Goal: Find specific page/section: Find specific page/section

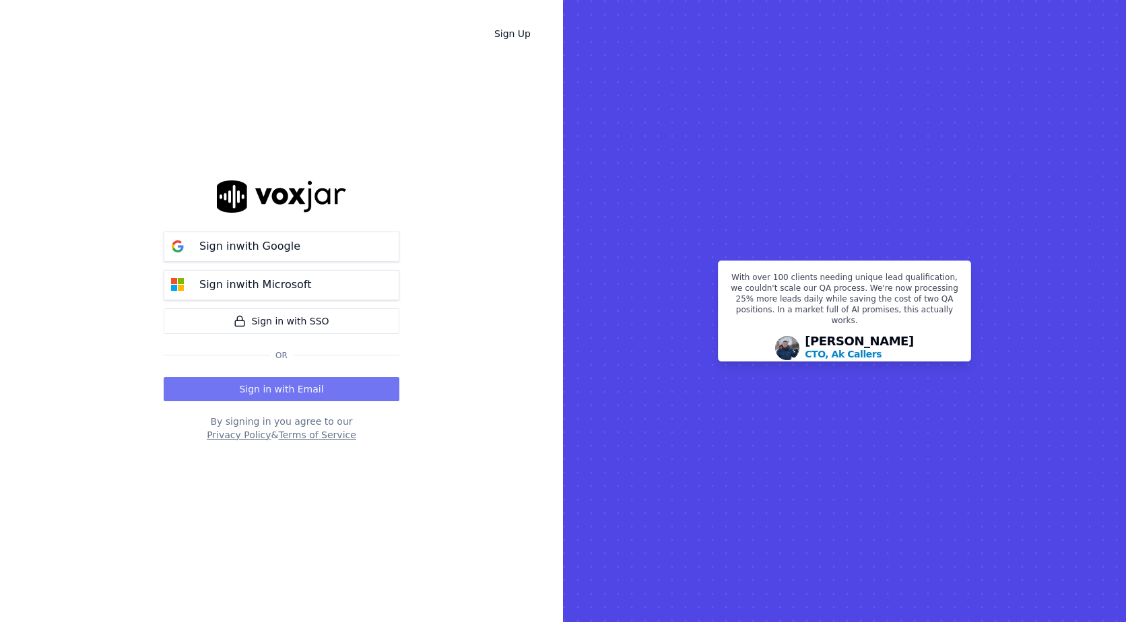
click at [340, 385] on button "Sign in with Email" at bounding box center [282, 389] width 236 height 24
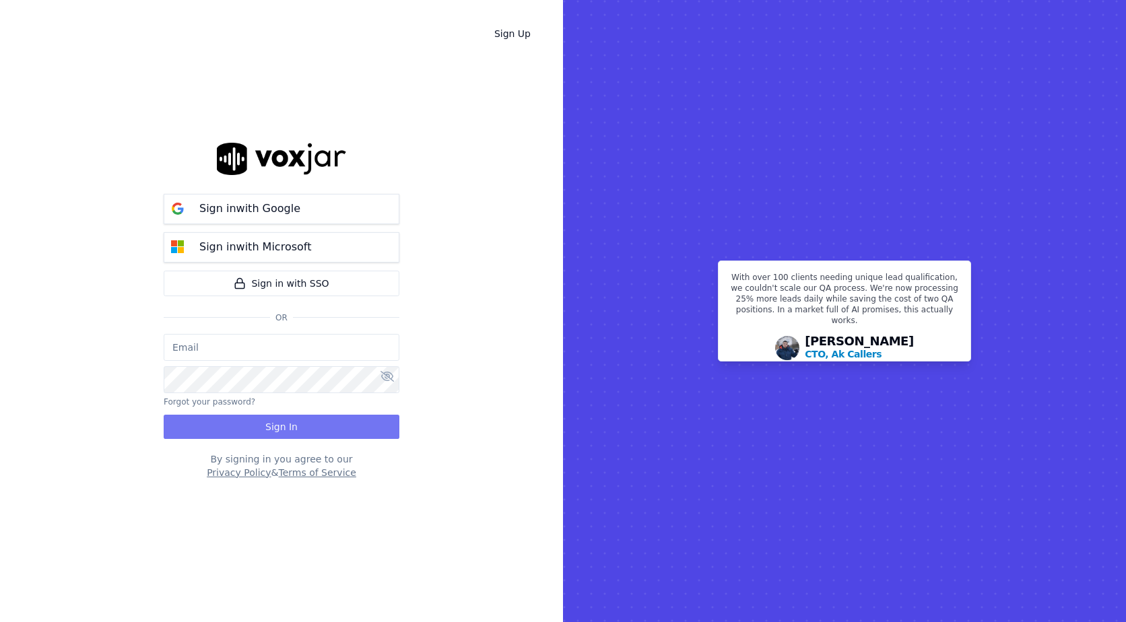
type input "bpaul@clearharbor.com"
click at [330, 432] on button "Sign In" at bounding box center [282, 427] width 236 height 24
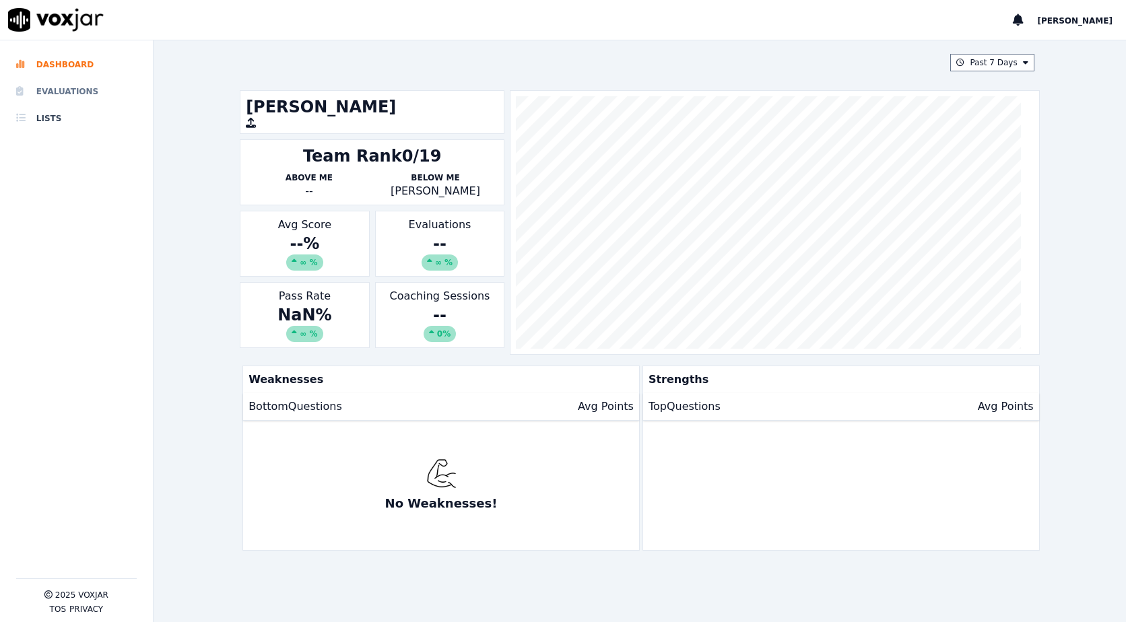
click at [80, 94] on li "Evaluations" at bounding box center [76, 91] width 121 height 27
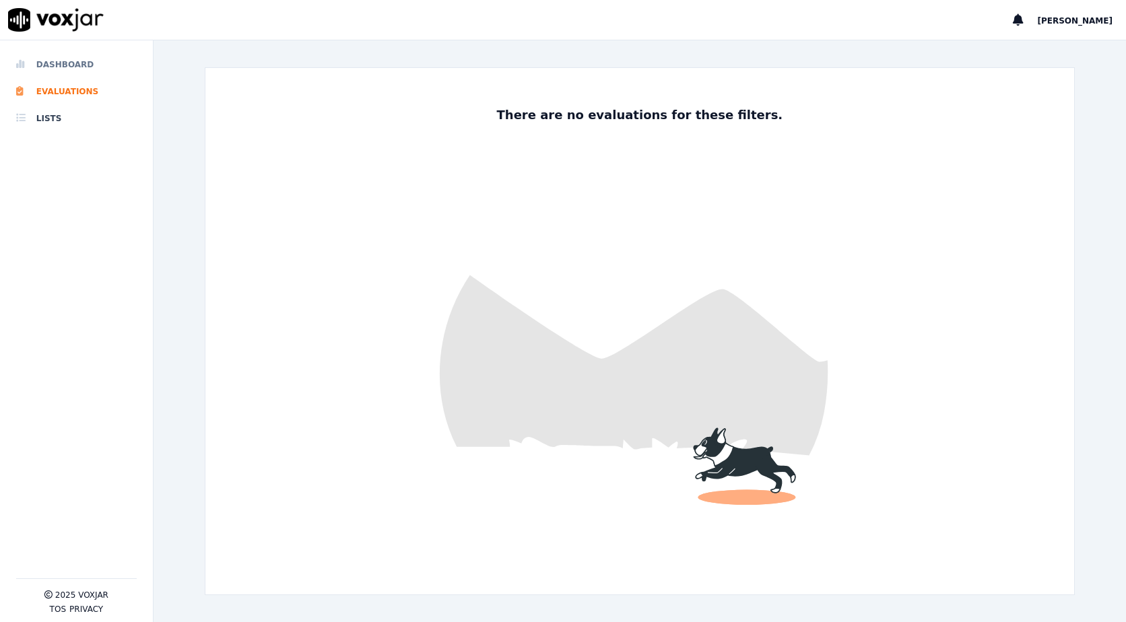
click at [50, 61] on li "Dashboard" at bounding box center [76, 64] width 121 height 27
